Goal: Check status: Check status

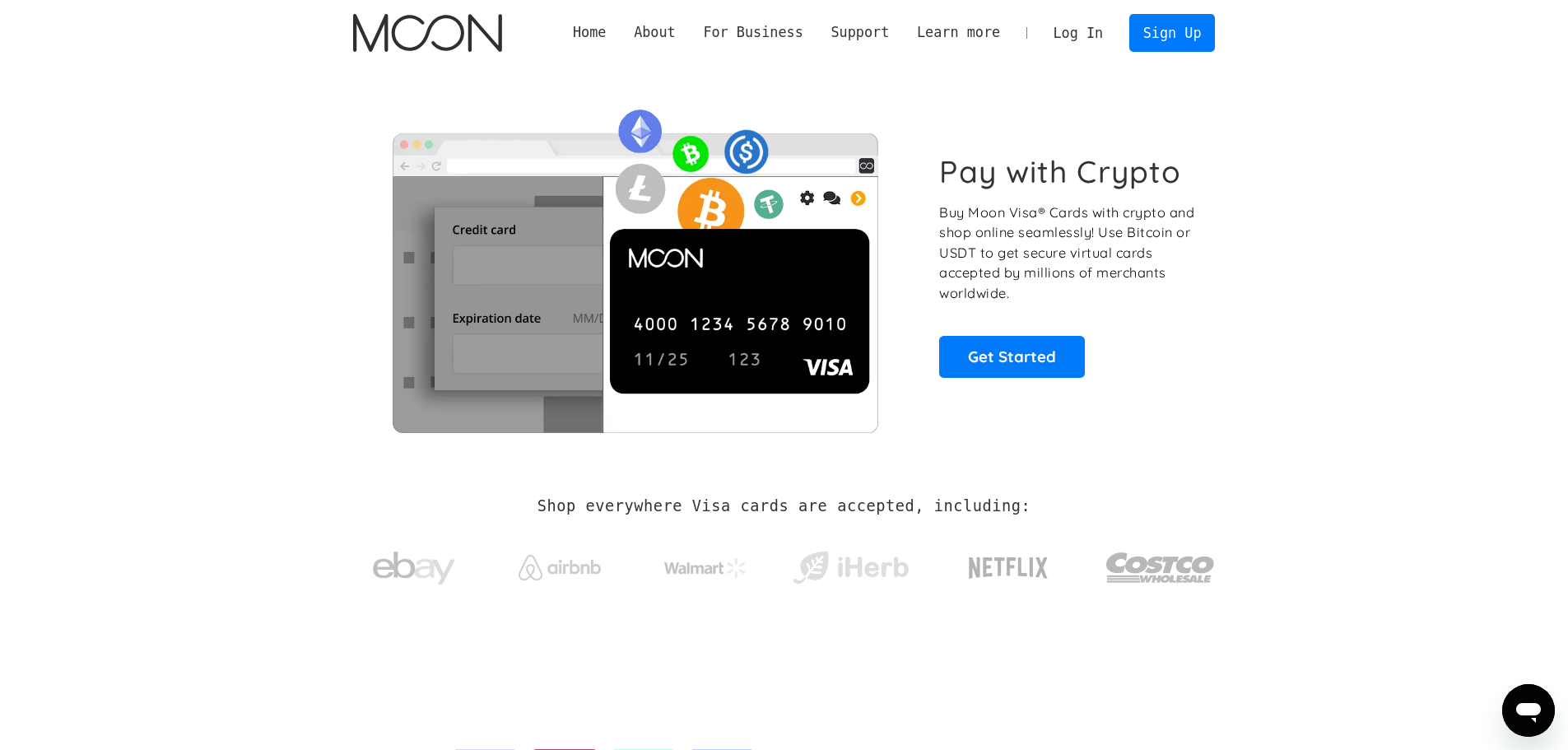
click at [1088, 35] on link "Log In" at bounding box center [1078, 33] width 77 height 36
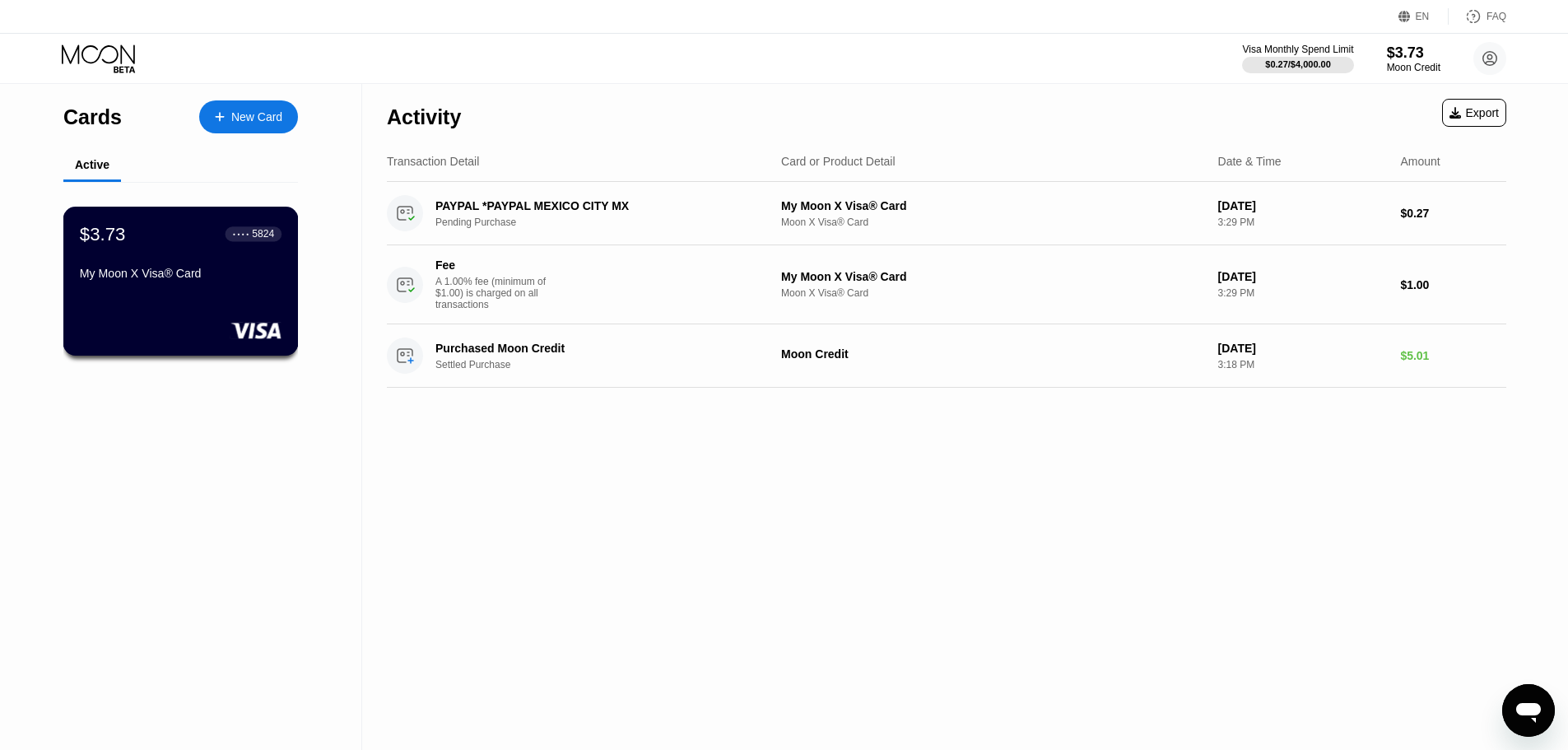
click at [179, 286] on div "My Moon X Visa® Card" at bounding box center [180, 277] width 201 height 20
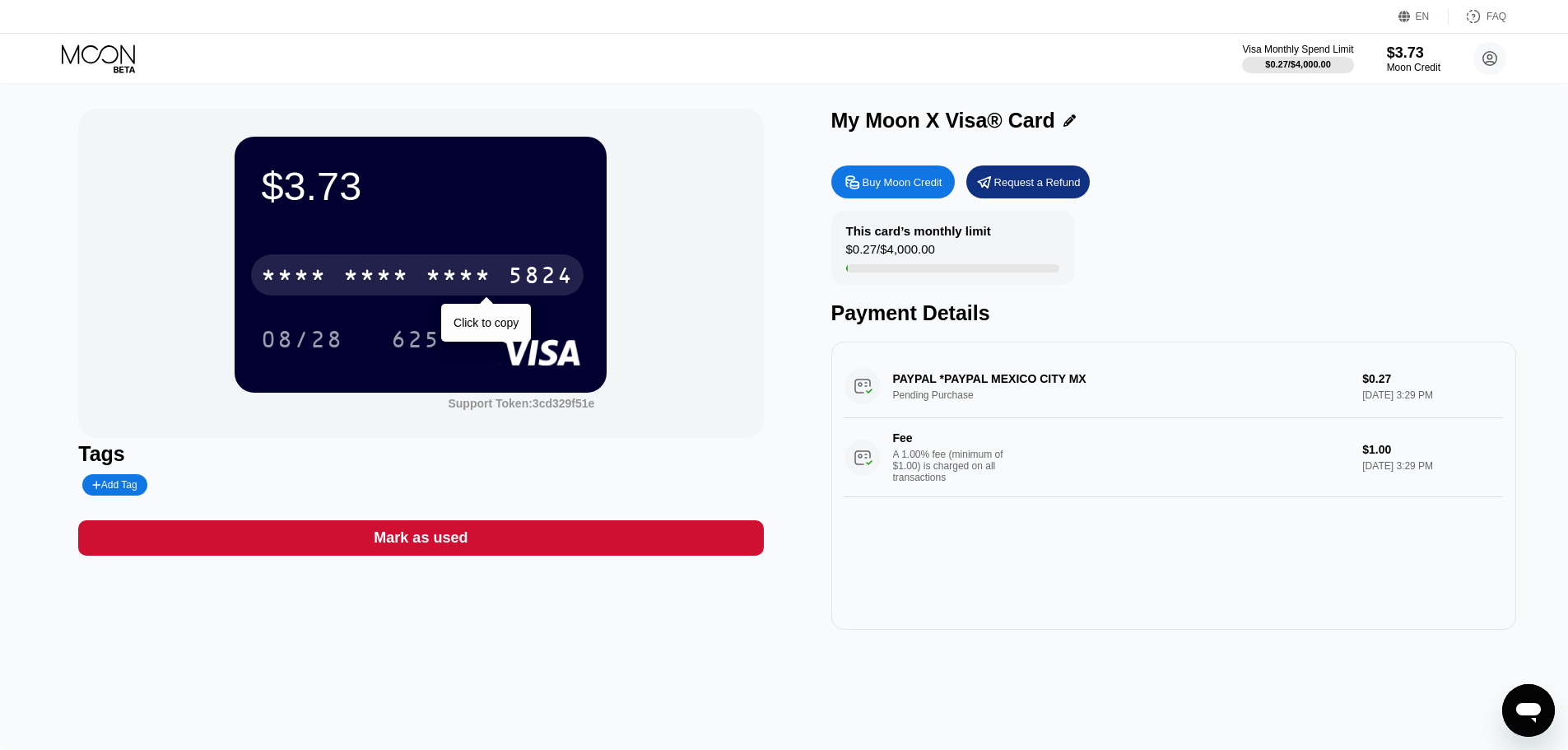
click at [430, 277] on div "* * * *" at bounding box center [458, 277] width 66 height 26
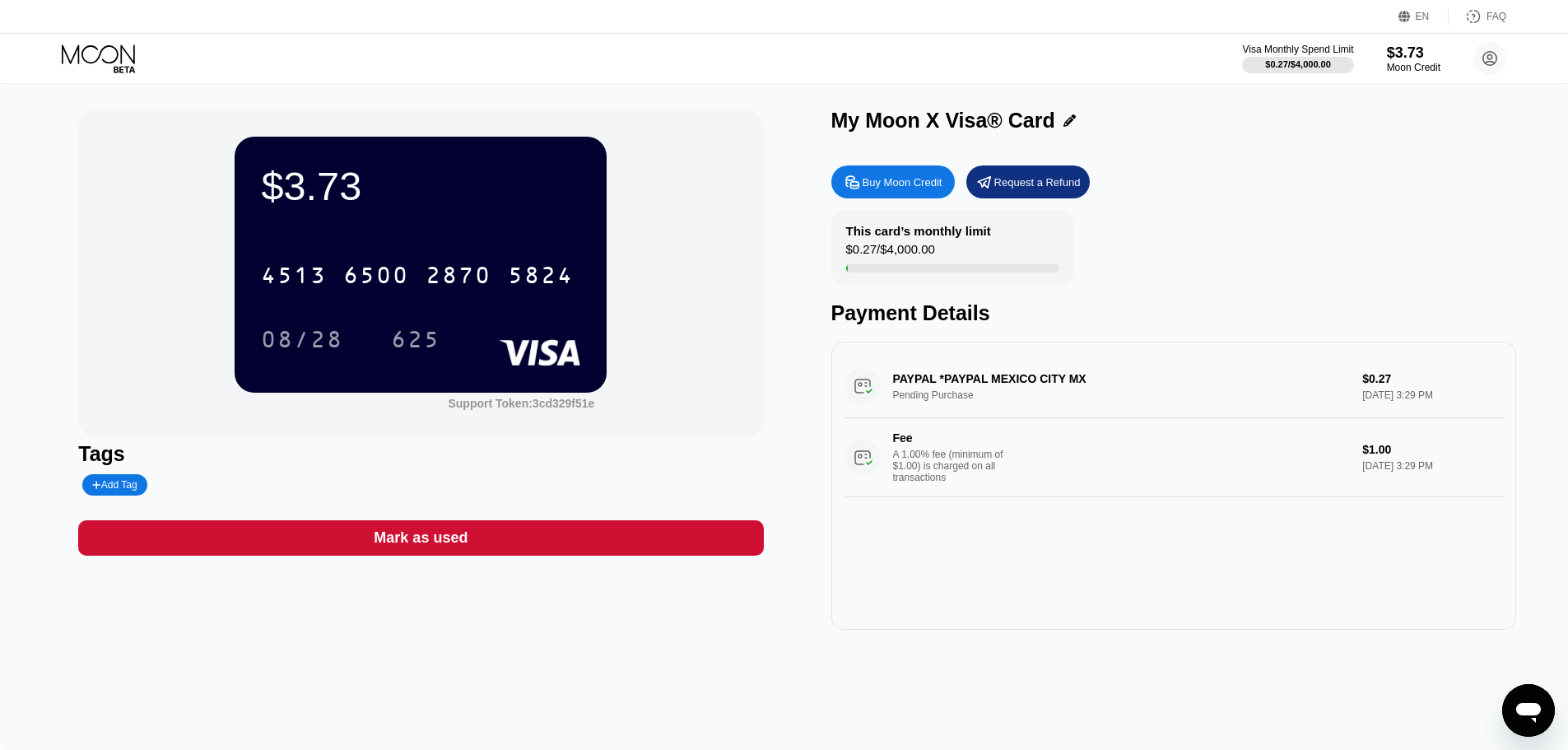
click at [1514, 239] on div "This card’s monthly limit $0.27 / $4,000.00 Payment Details" at bounding box center [1173, 268] width 685 height 115
